Goal: Find specific page/section: Find specific page/section

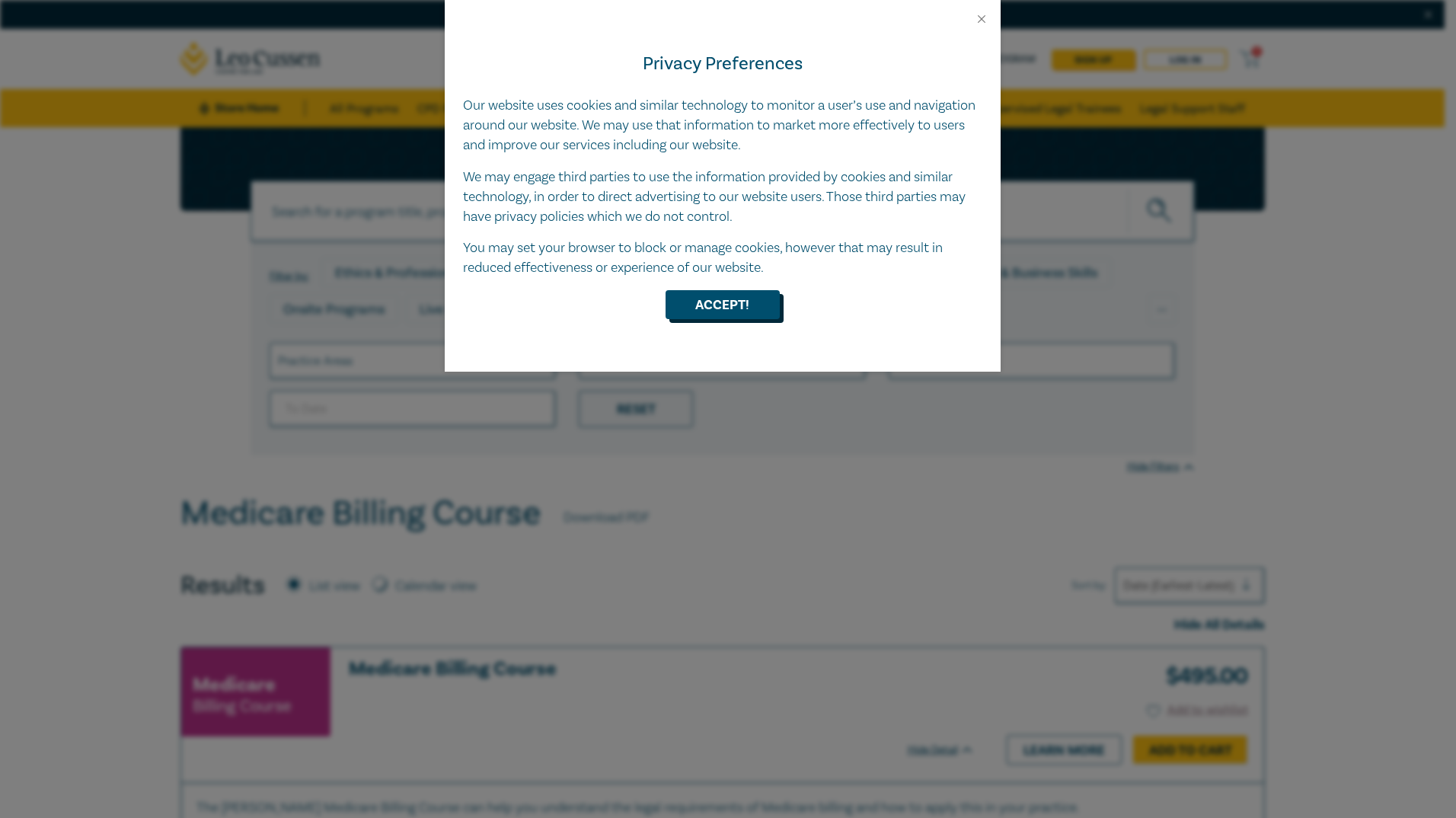
drag, startPoint x: 718, startPoint y: 279, endPoint x: 715, endPoint y: 294, distance: 15.3
click at [719, 279] on div "Privacy Preferences Our website uses cookies and similar technology to monitor …" at bounding box center [722, 198] width 556 height 345
click at [713, 300] on button "Accept!" at bounding box center [722, 304] width 114 height 29
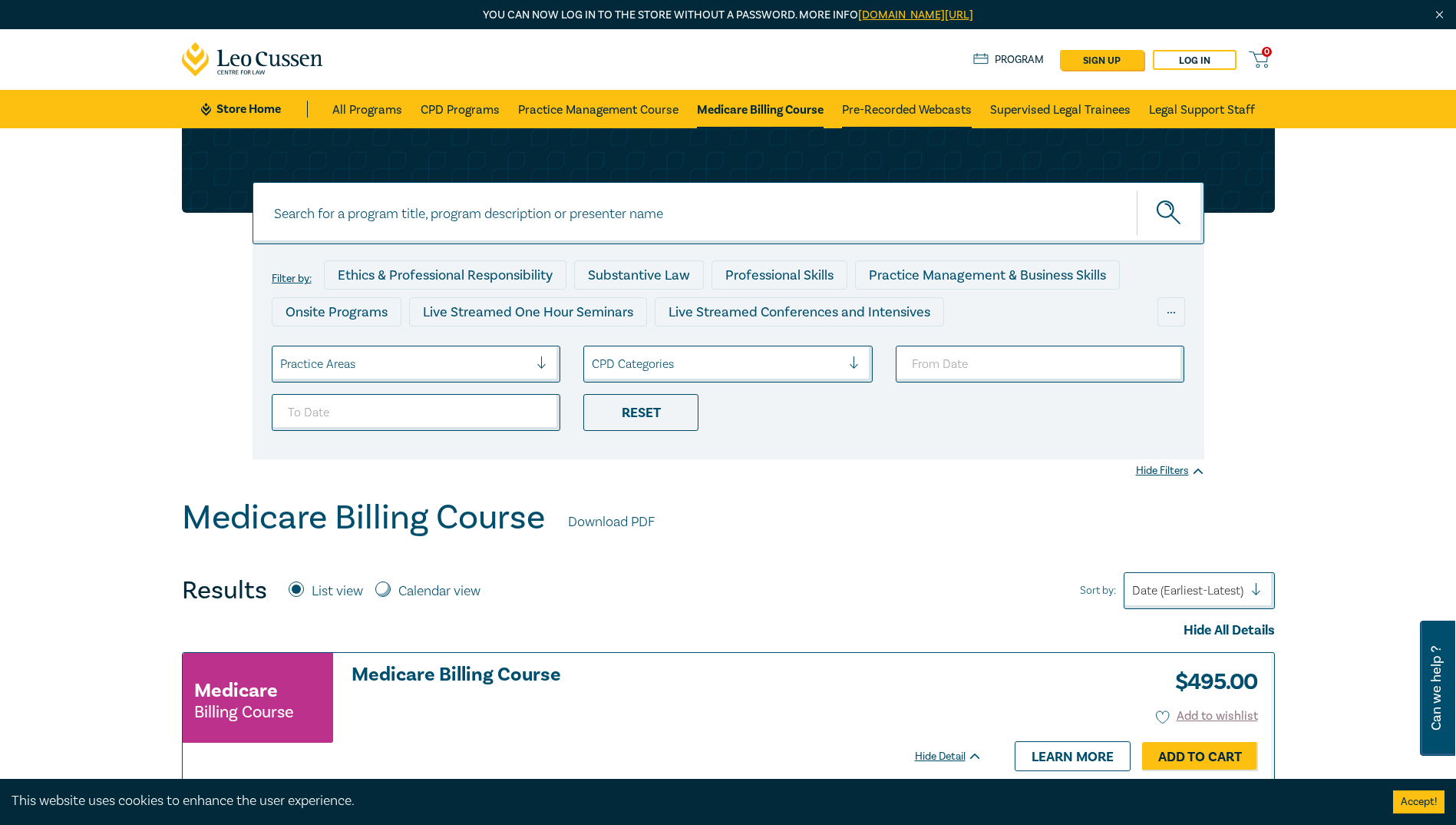
click at [880, 97] on link "Pre-Recorded Webcasts" at bounding box center [907, 109] width 130 height 38
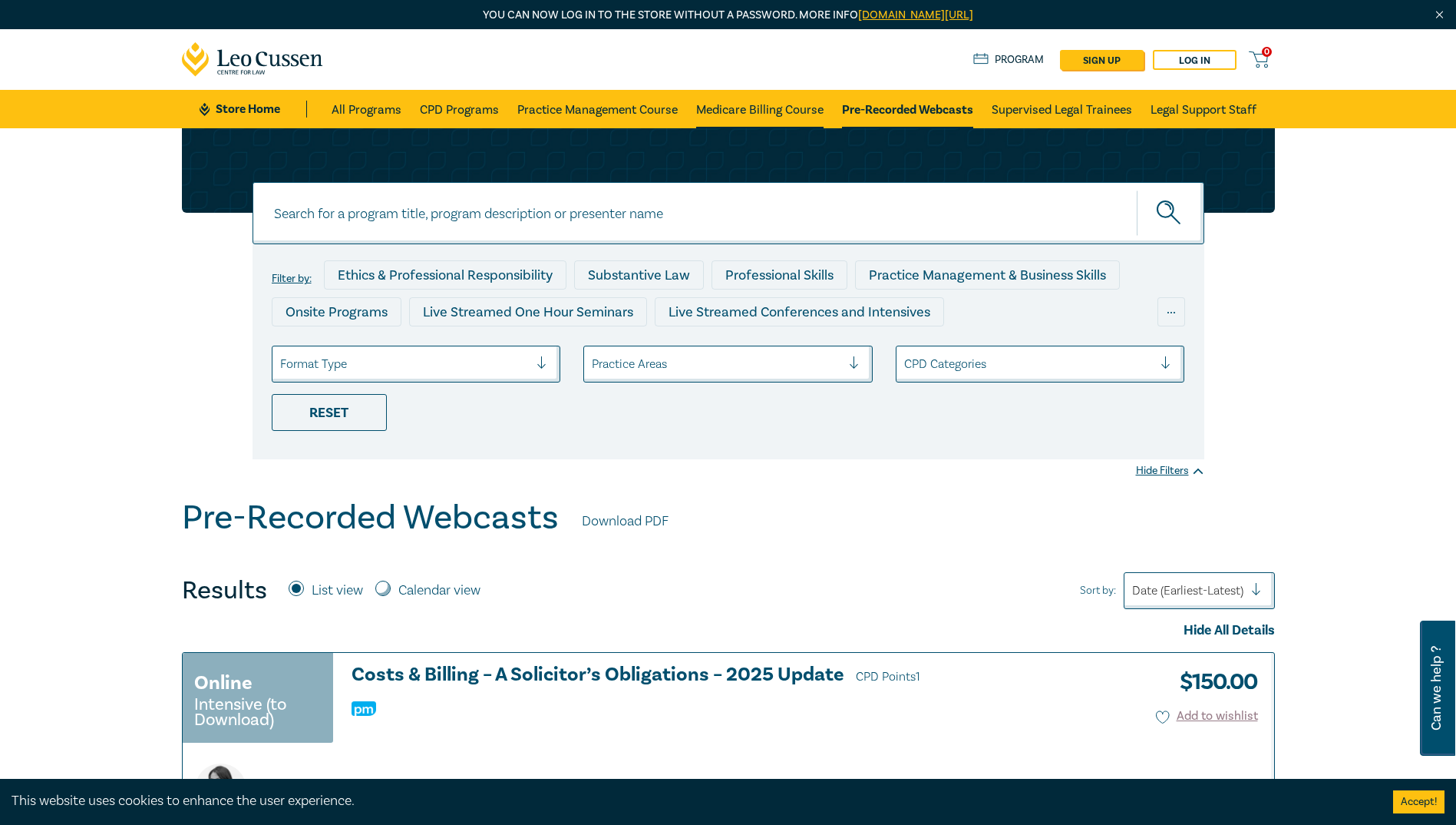
click at [776, 110] on link "Medicare Billing Course" at bounding box center [760, 109] width 127 height 38
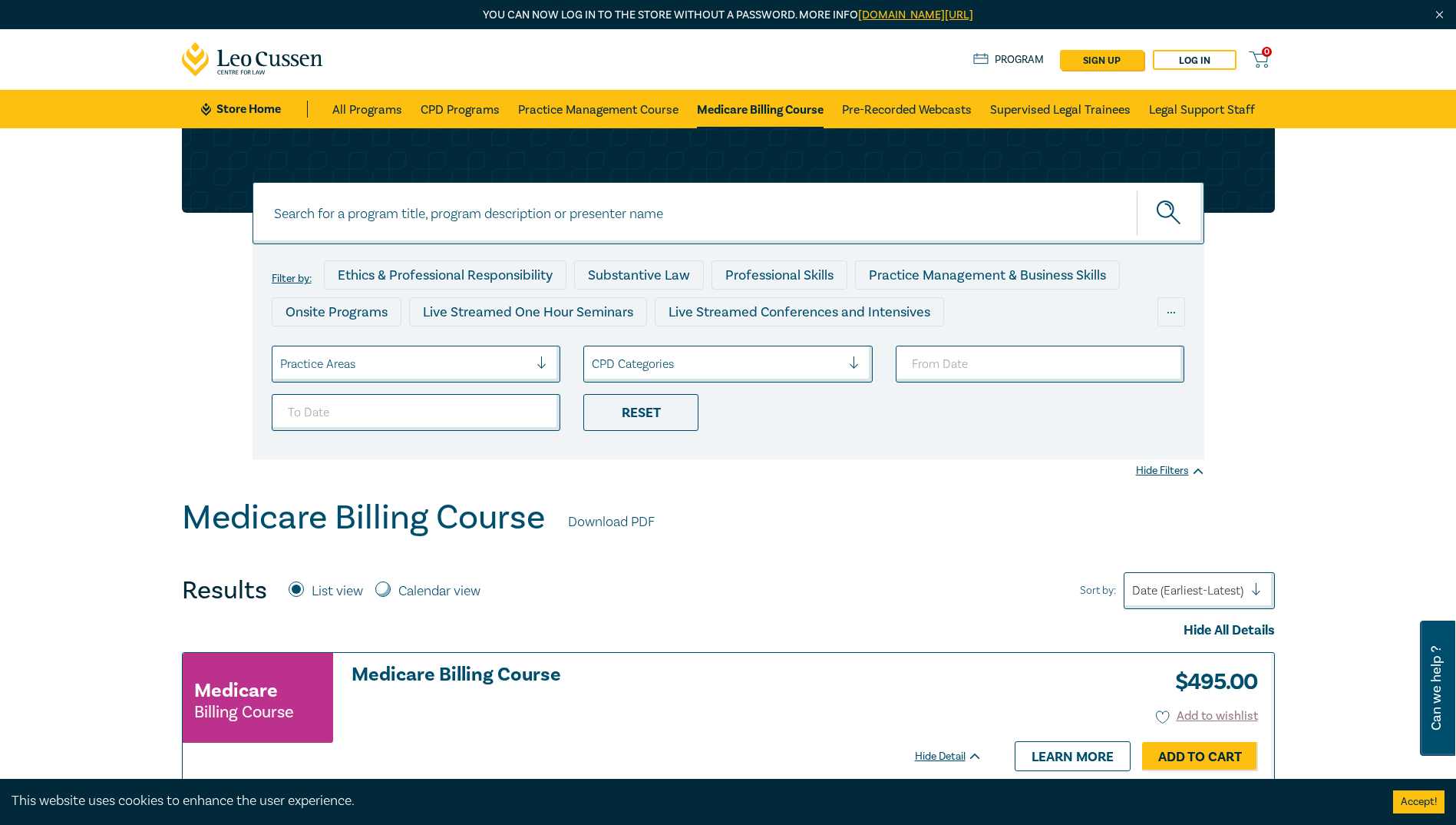
click at [666, 222] on input at bounding box center [728, 213] width 952 height 63
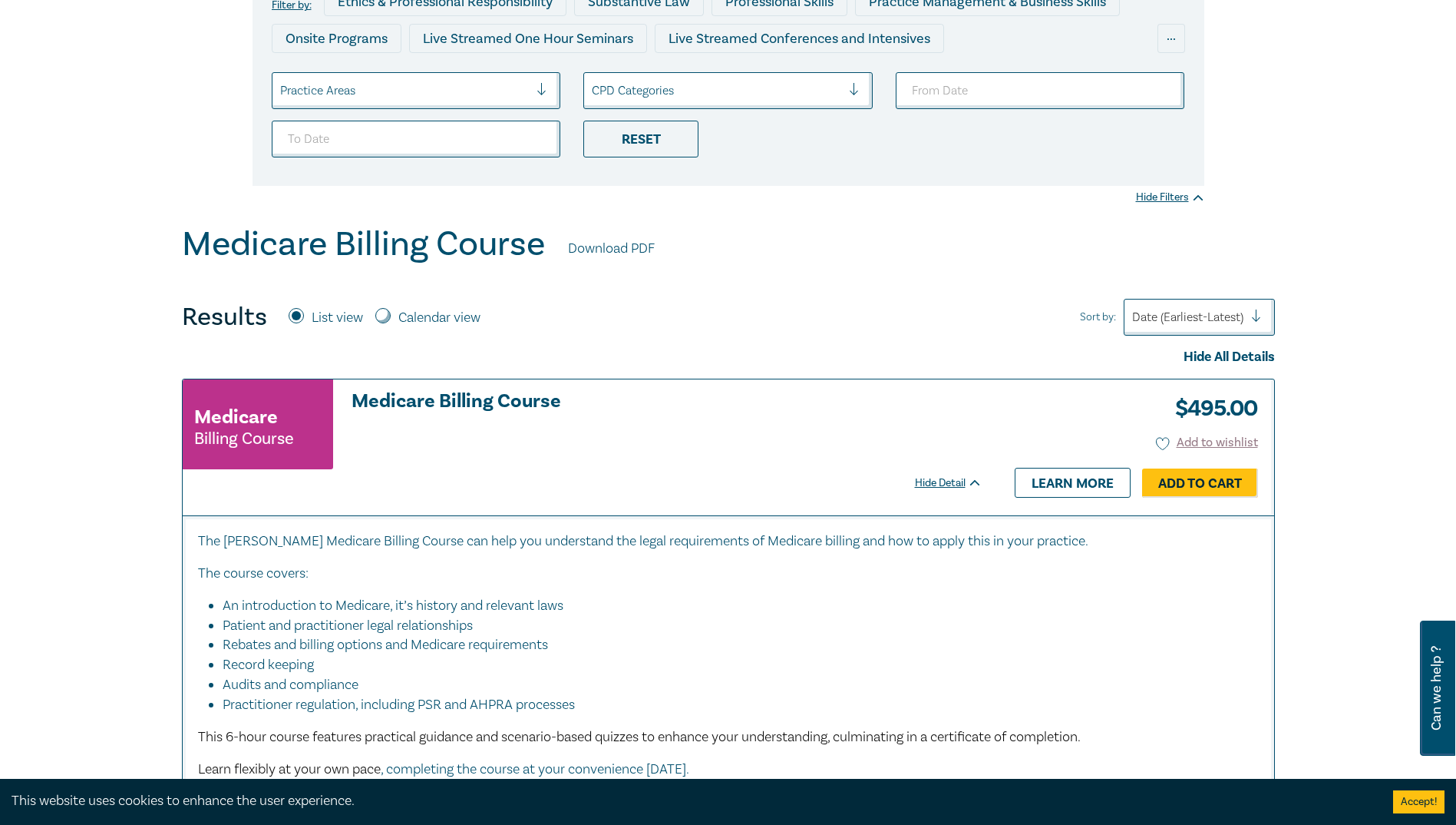
scroll to position [307, 0]
